Goal: Information Seeking & Learning: Learn about a topic

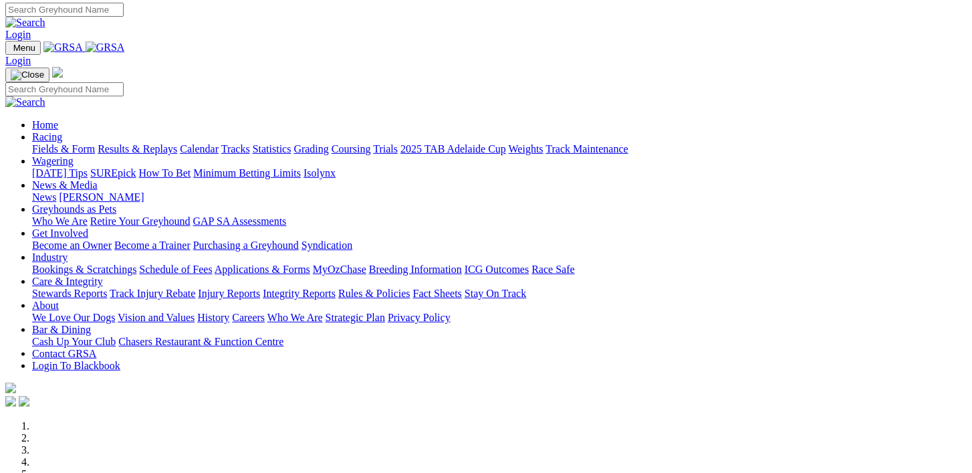
click at [219, 143] on link "Calendar" at bounding box center [199, 148] width 39 height 11
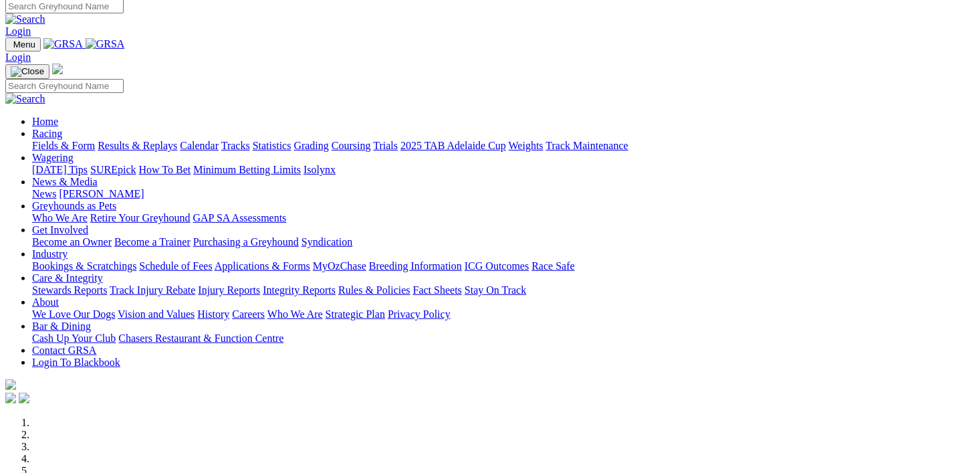
scroll to position [3, 1]
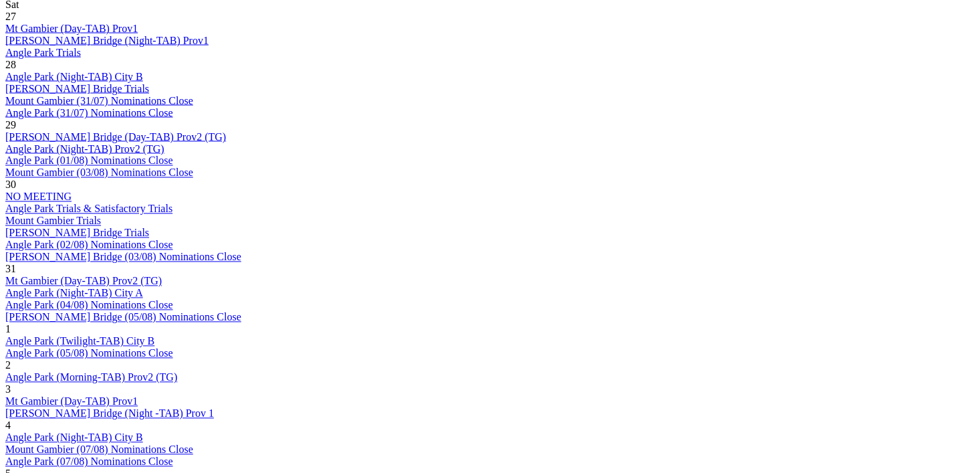
scroll to position [744, 0]
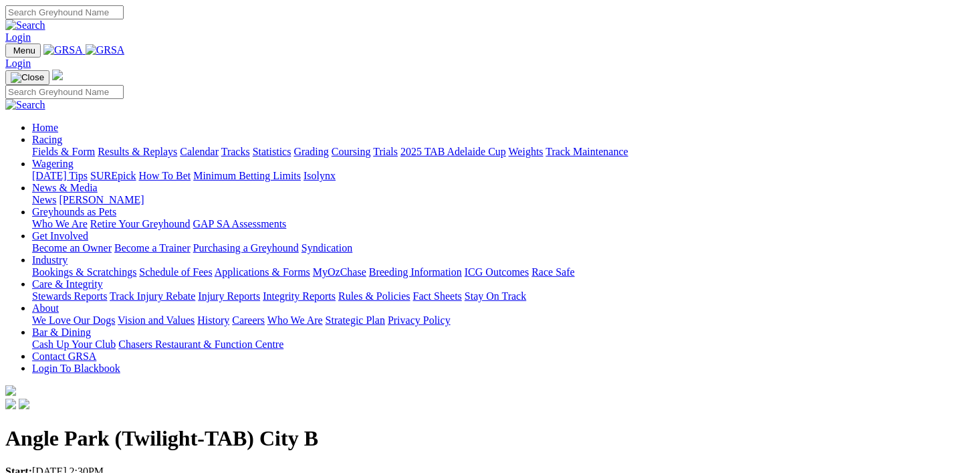
scroll to position [0, 2]
click at [62, 134] on link "Racing" at bounding box center [47, 139] width 30 height 11
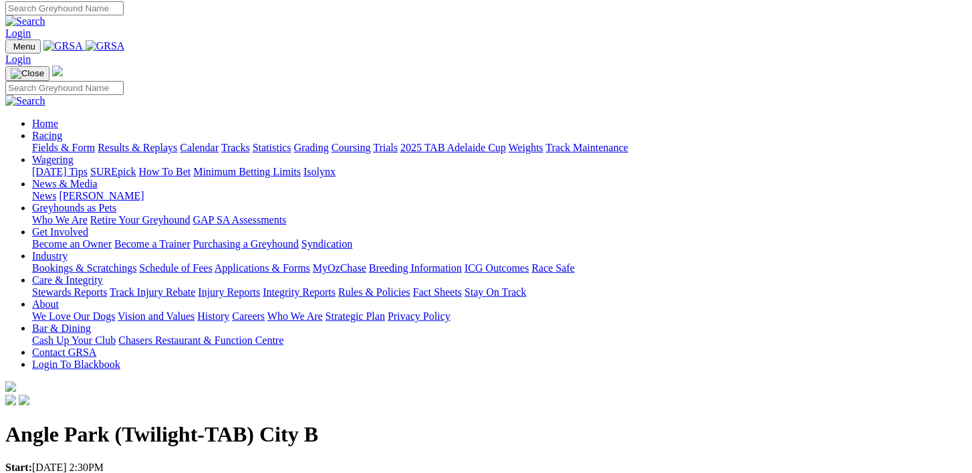
click at [62, 130] on link "Racing" at bounding box center [47, 135] width 30 height 11
click at [37, 142] on link "Fields & Form" at bounding box center [63, 147] width 63 height 11
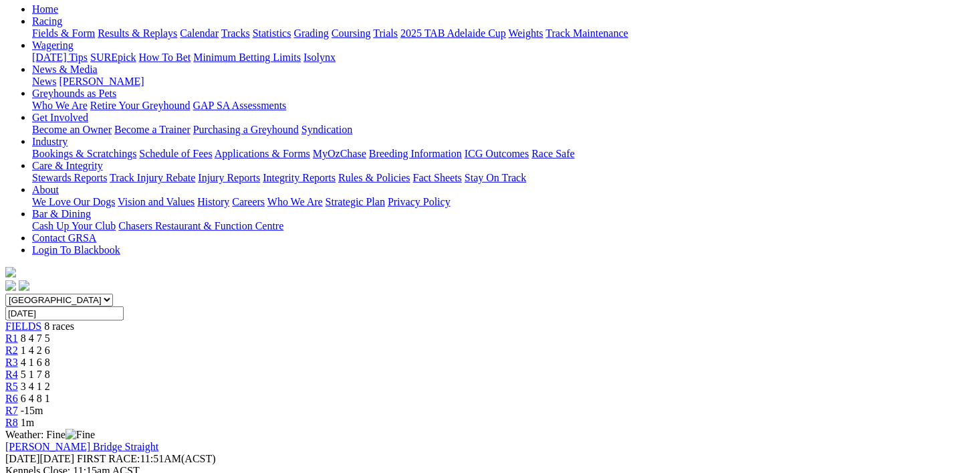
scroll to position [143, 0]
click at [50, 344] on span "1 4 2 6" at bounding box center [35, 349] width 29 height 11
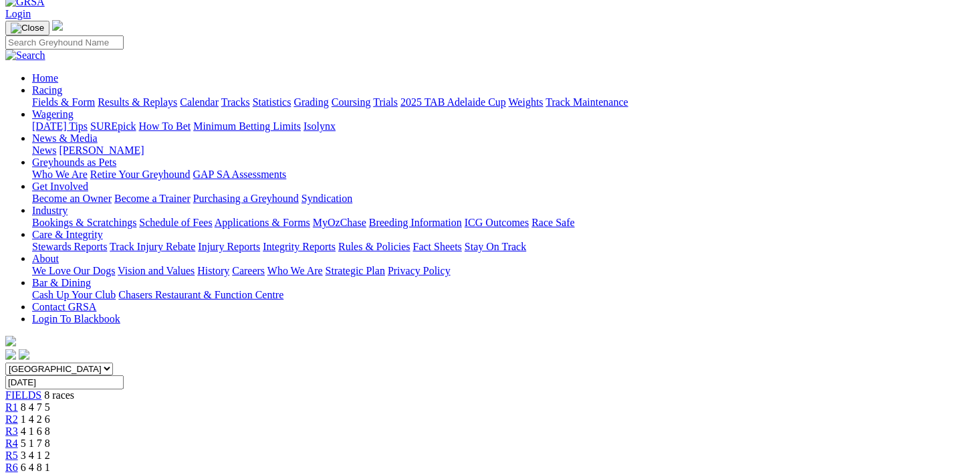
scroll to position [74, 0]
click at [18, 425] on link "R3" at bounding box center [11, 430] width 13 height 11
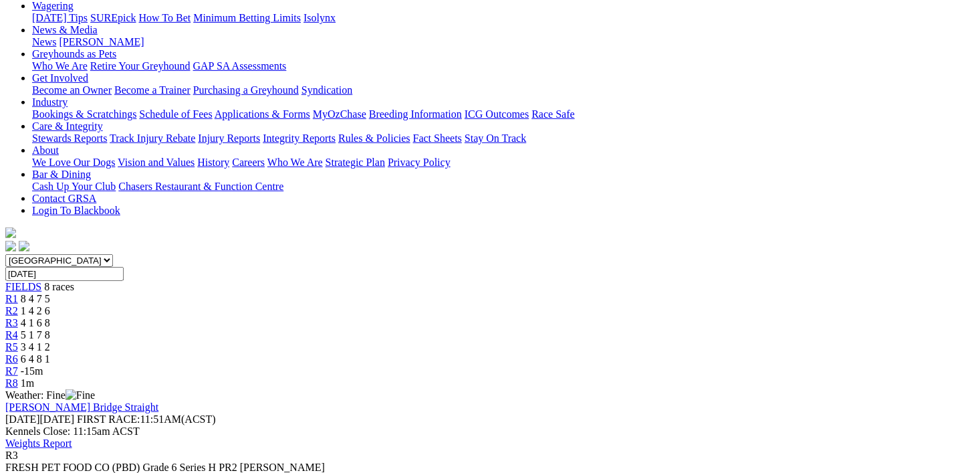
scroll to position [190, 0]
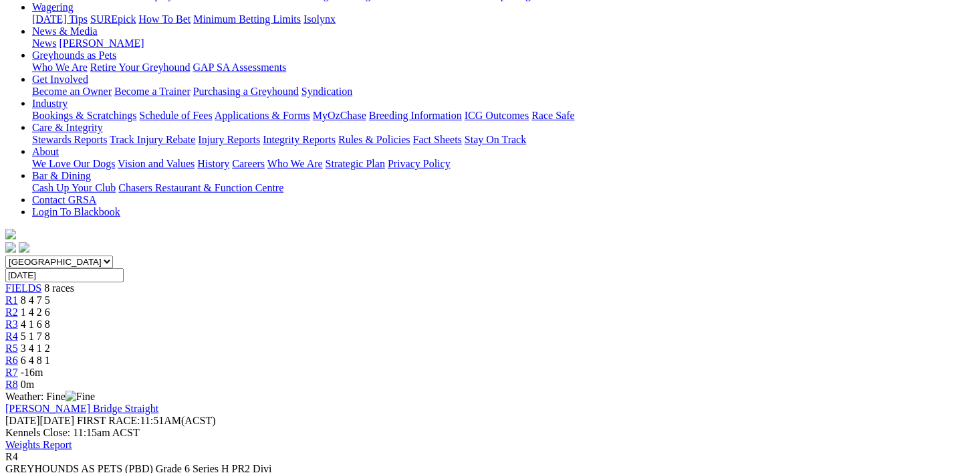
scroll to position [143, 0]
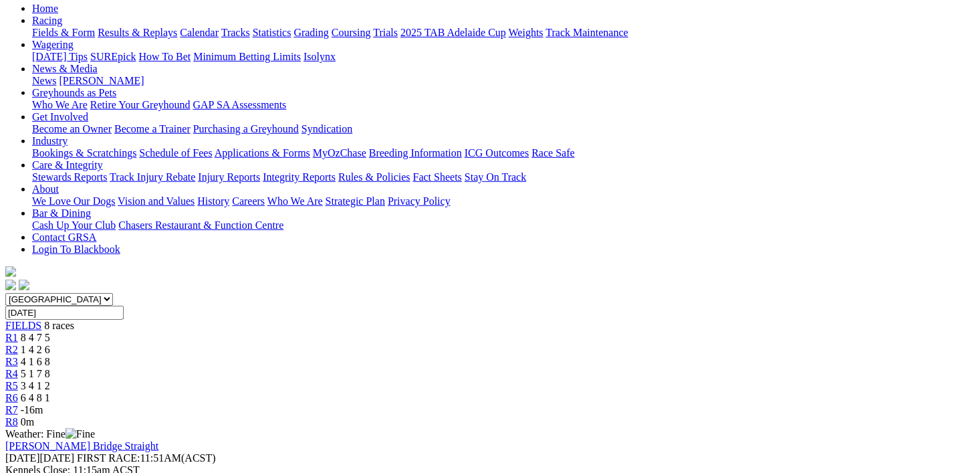
click at [50, 380] on span "3 4 1 2" at bounding box center [35, 385] width 29 height 11
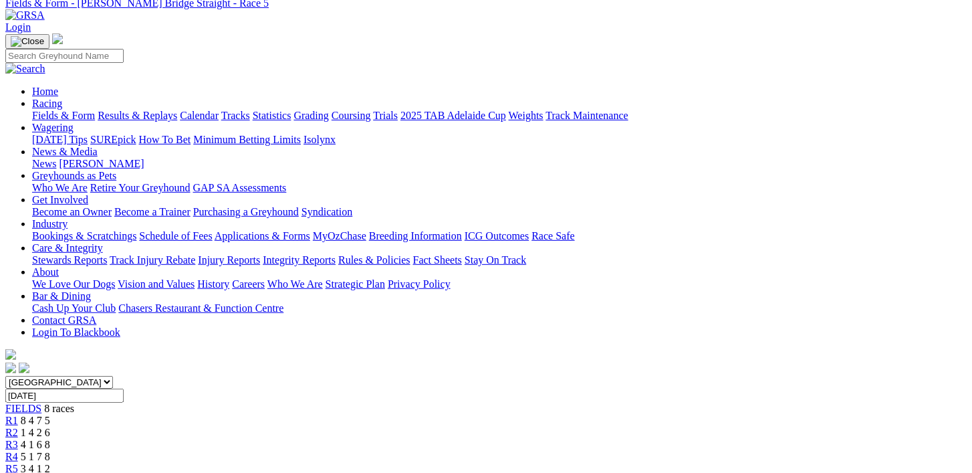
scroll to position [72, 0]
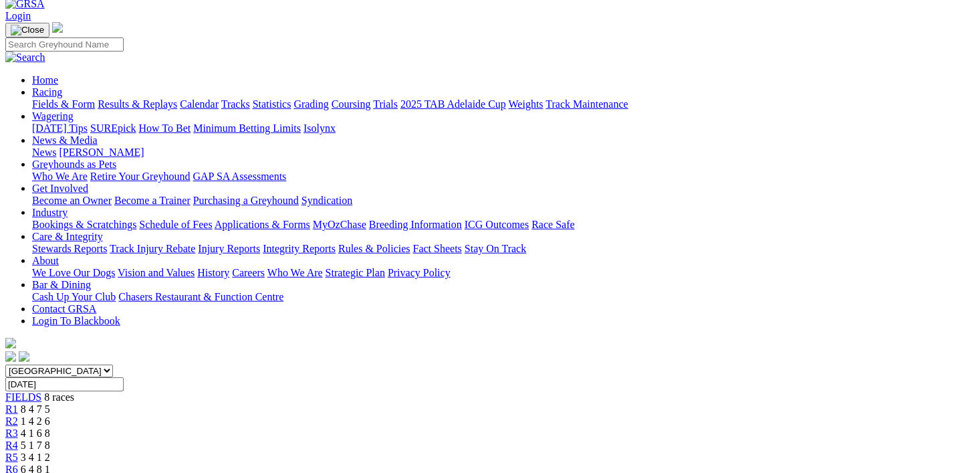
click at [50, 463] on span "6 4 8 1" at bounding box center [35, 468] width 29 height 11
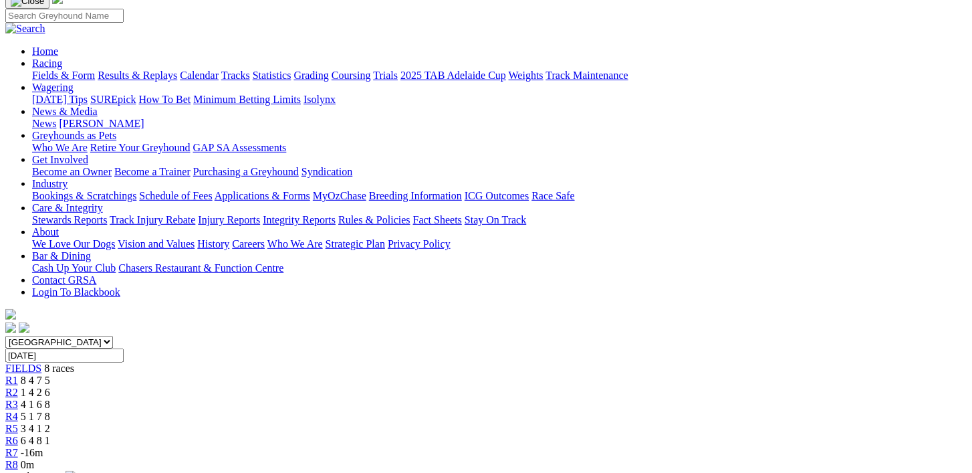
scroll to position [98, 0]
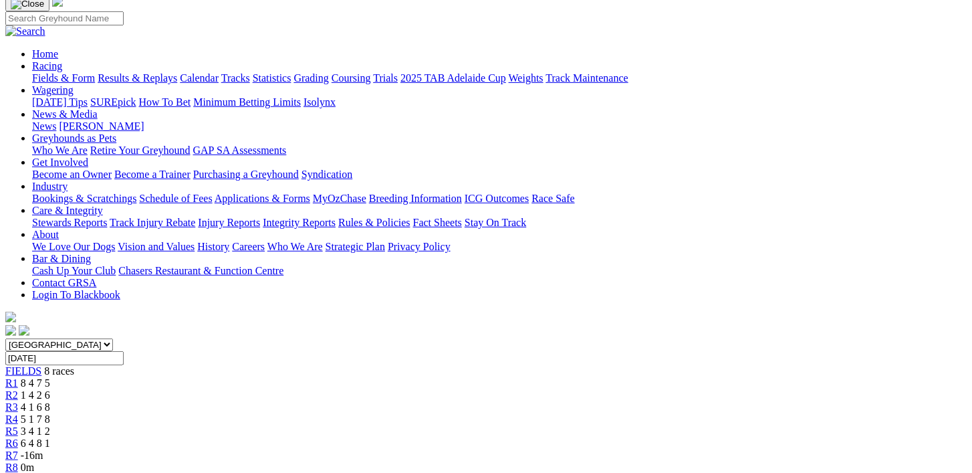
click at [18, 449] on link "R7" at bounding box center [11, 454] width 13 height 11
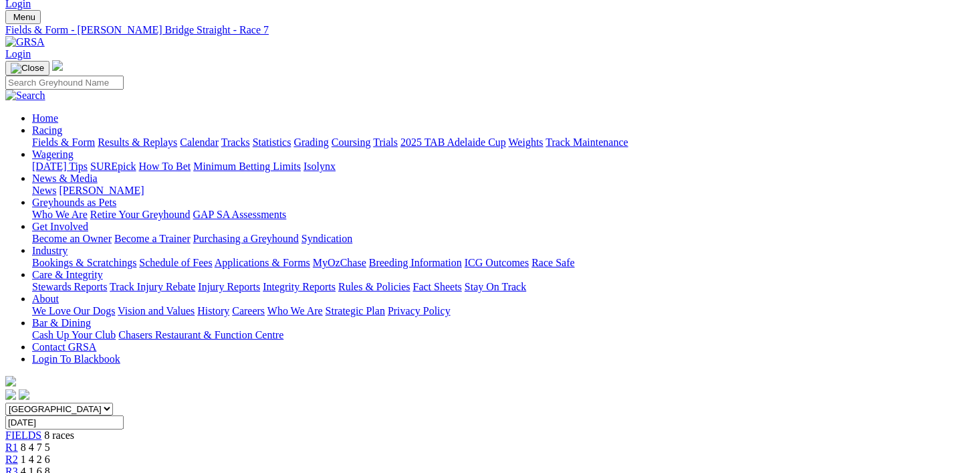
scroll to position [0, 3]
